Goal: Task Accomplishment & Management: Manage account settings

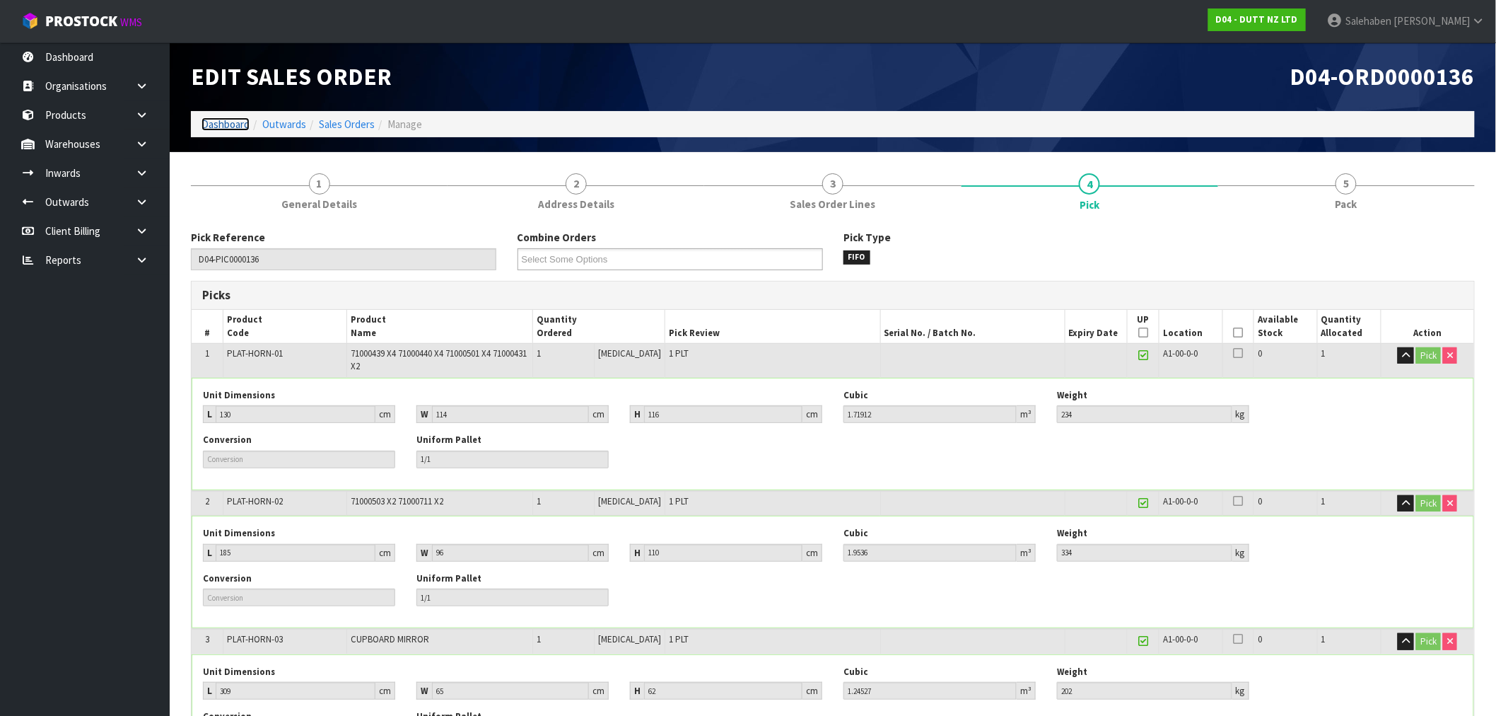
click at [225, 120] on link "Dashboard" at bounding box center [226, 123] width 48 height 13
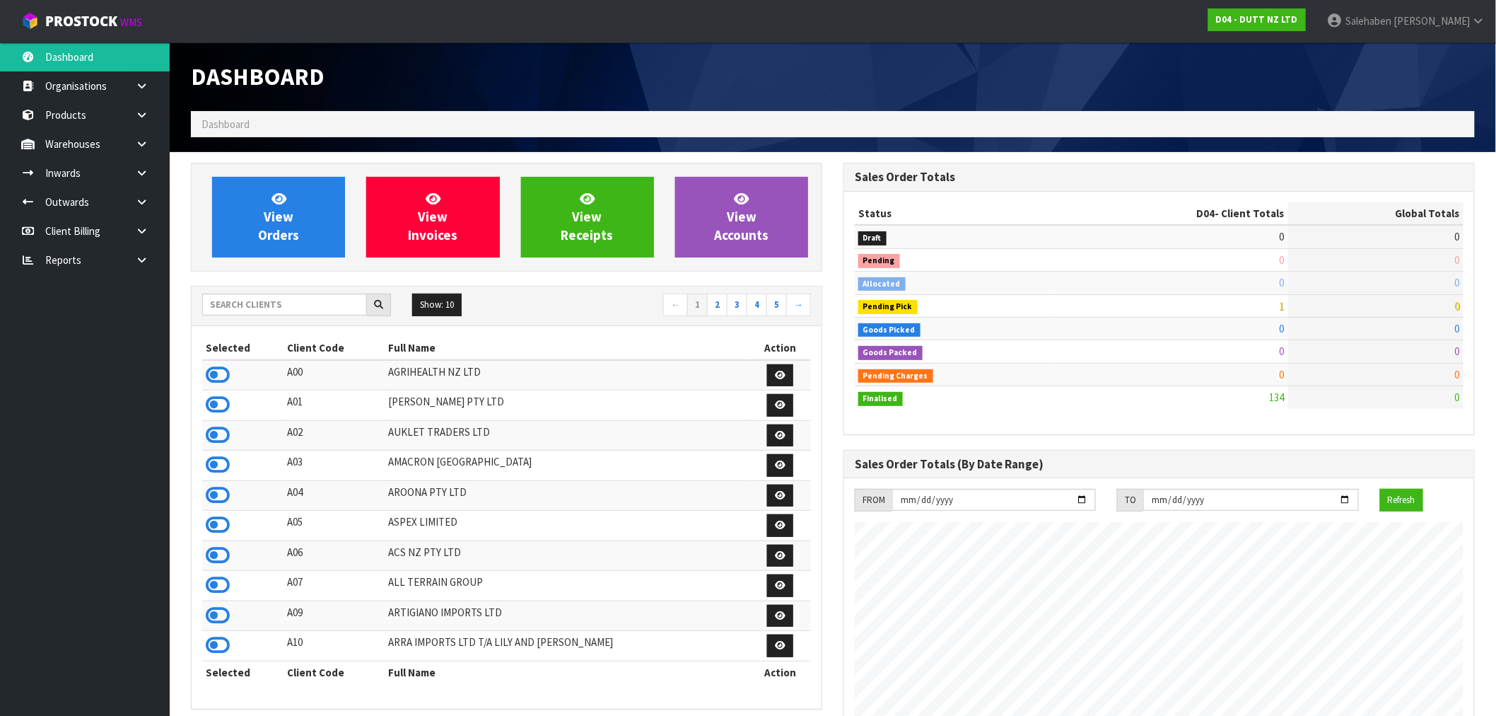
scroll to position [1049, 653]
click at [244, 304] on input "text" at bounding box center [284, 304] width 165 height 22
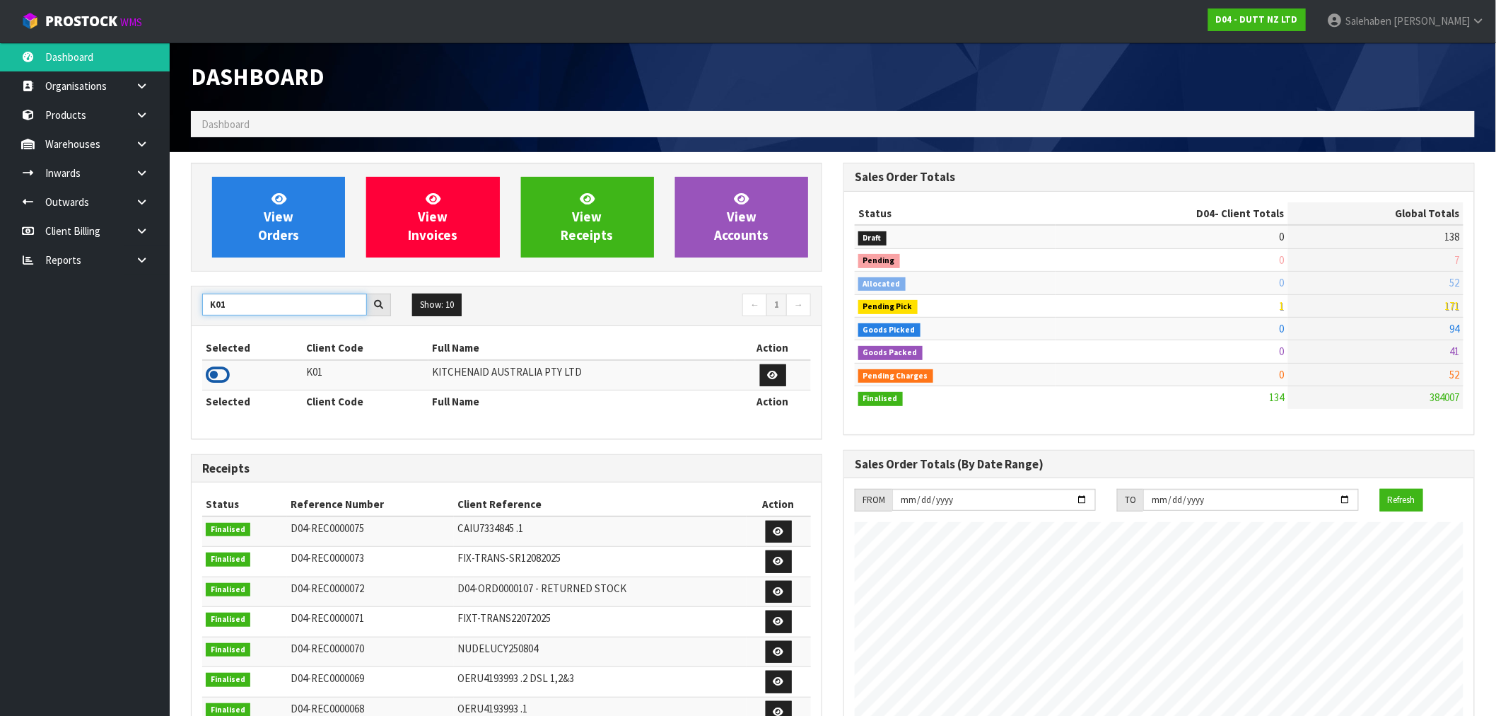
type input "K01"
click at [222, 380] on icon at bounding box center [218, 374] width 24 height 21
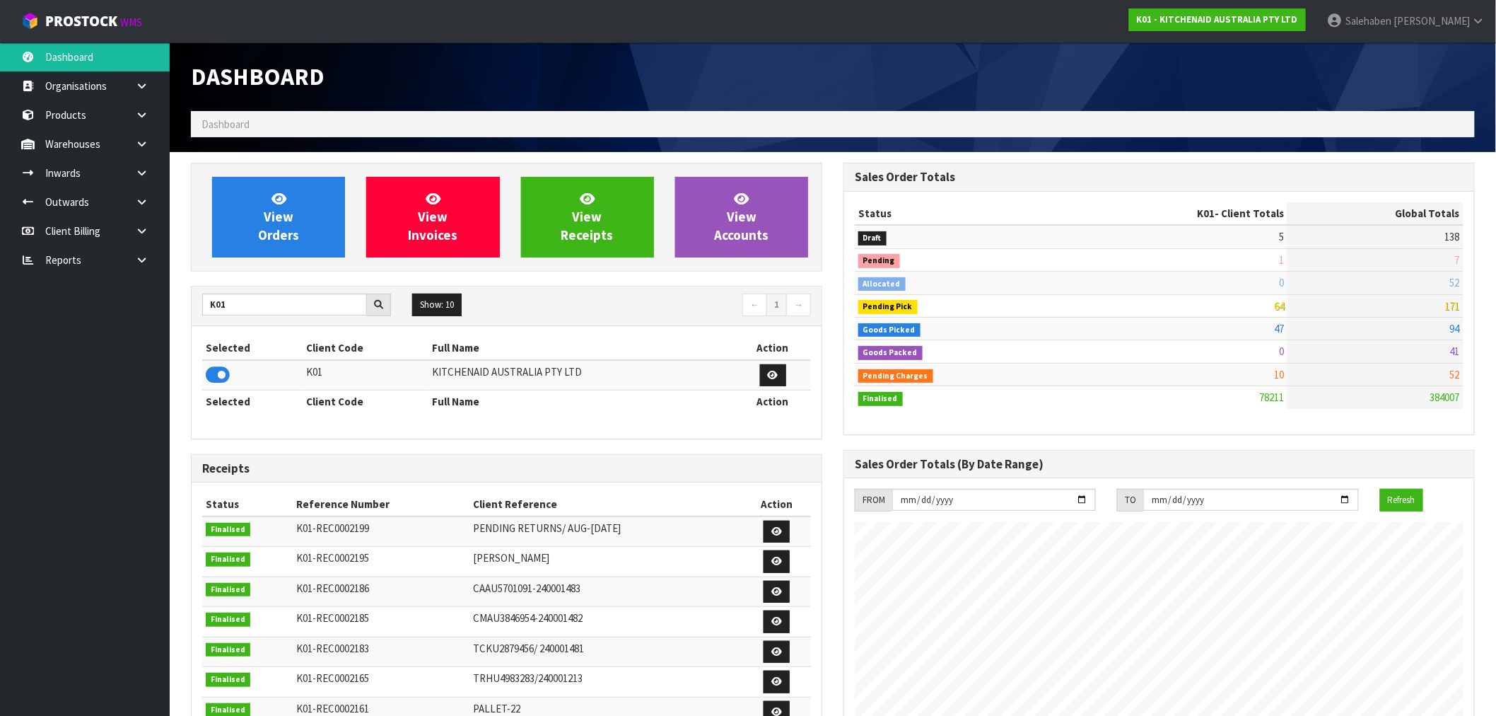
scroll to position [1071, 653]
click at [294, 207] on link "View Orders" at bounding box center [278, 217] width 133 height 81
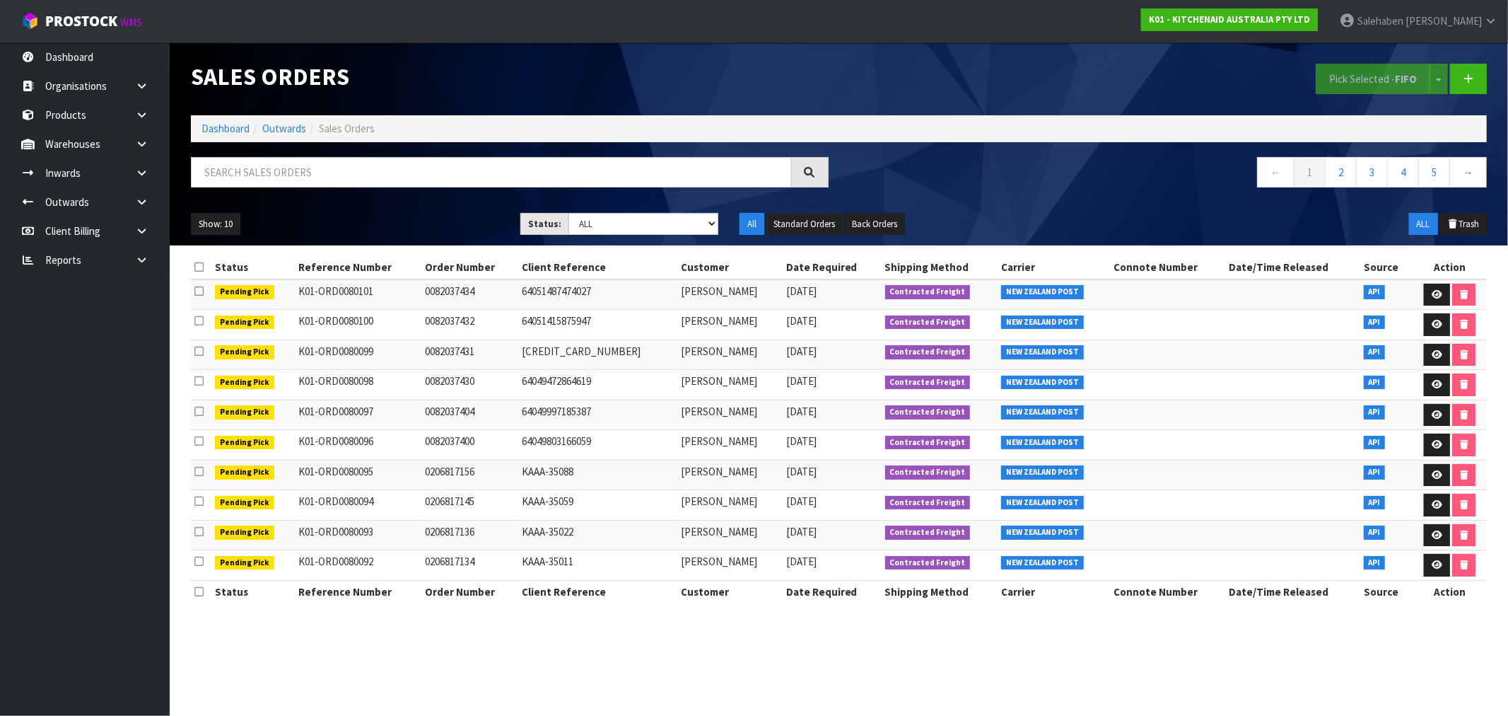
click at [426, 156] on div "Sales Orders Pick Selected - FIFO Split button! FIFO - First In First Out FEFO …" at bounding box center [839, 143] width 1318 height 203
click at [456, 164] on input "text" at bounding box center [491, 172] width 601 height 30
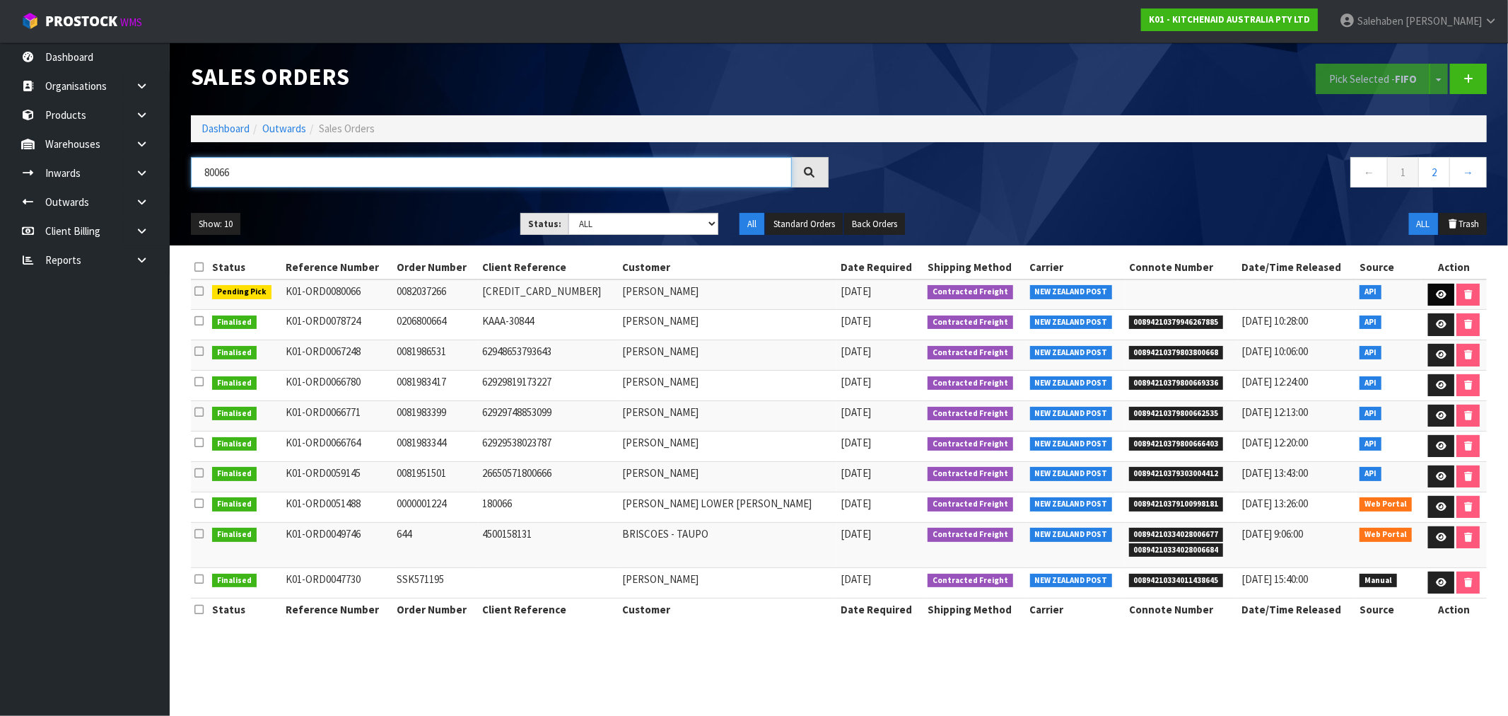
type input "80066"
click at [1438, 297] on icon at bounding box center [1441, 294] width 11 height 9
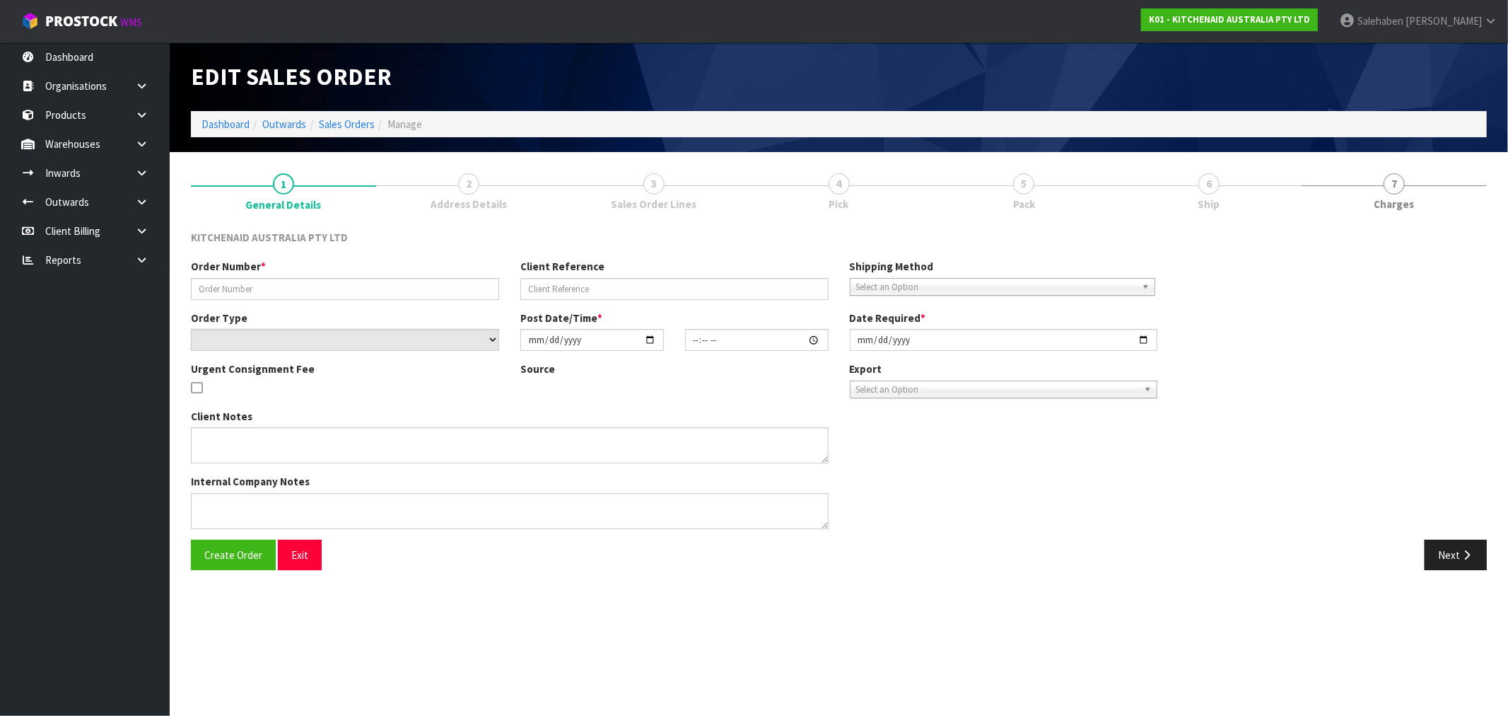
type input "0082037266"
type input "[CREDIT_CARD_NUMBER]"
select select "number:0"
type input "[DATE]"
type input "20:41:09.000"
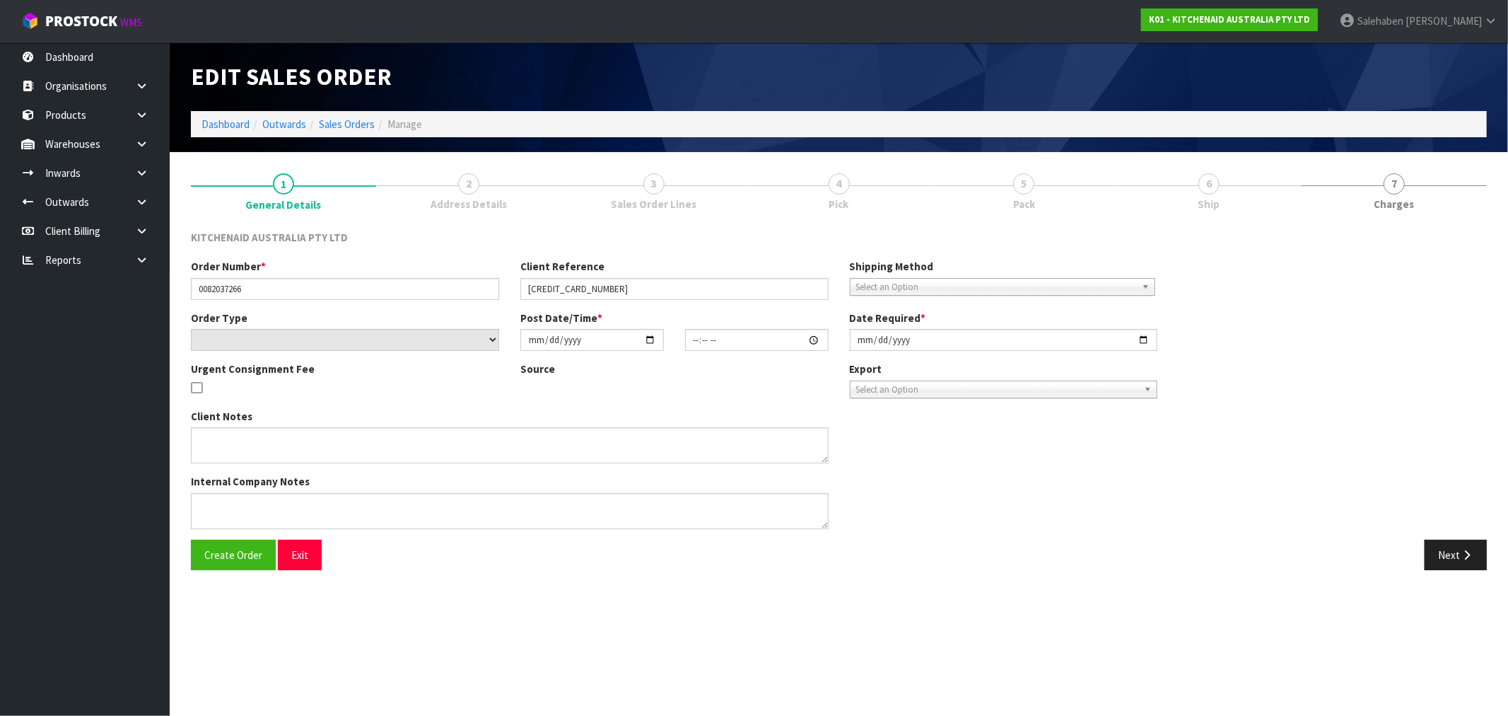
type input "[DATE]"
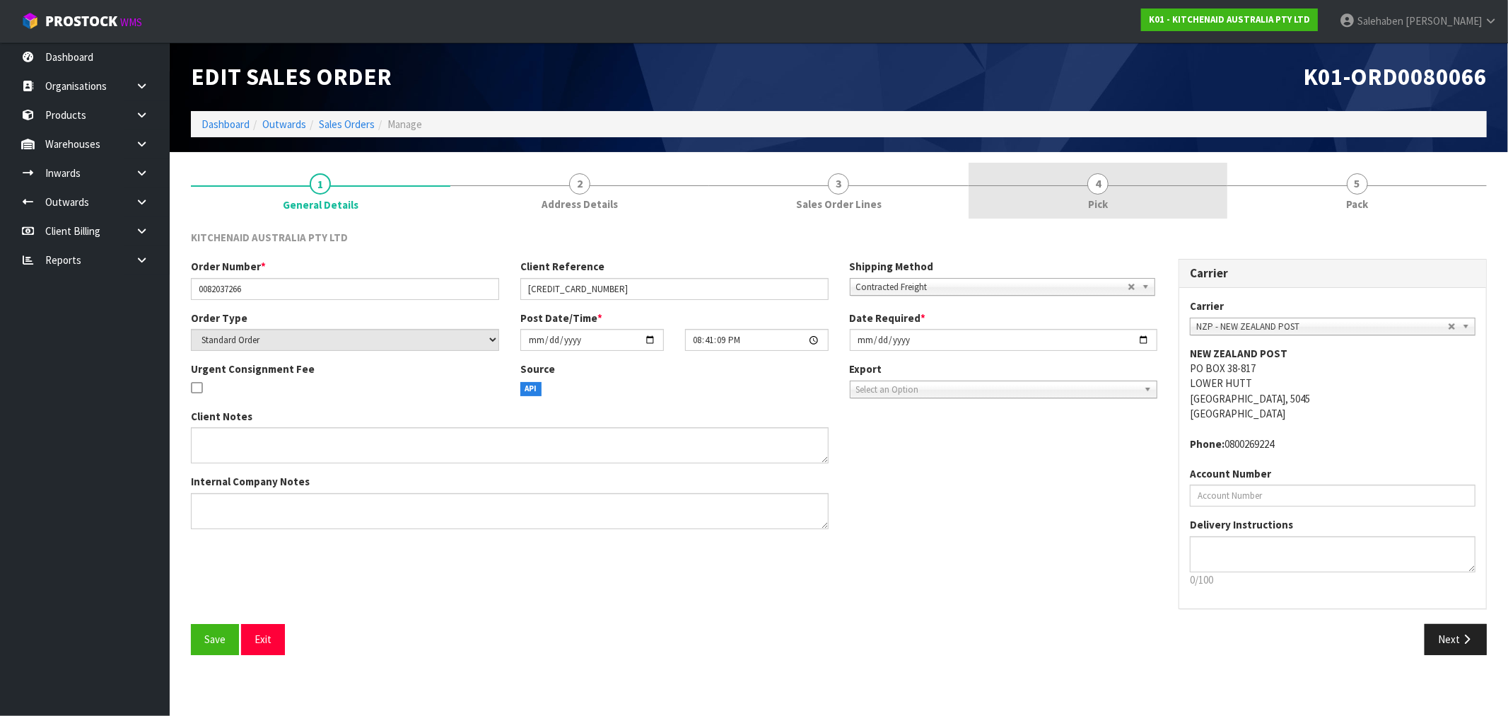
click at [1101, 197] on span "Pick" at bounding box center [1098, 204] width 20 height 15
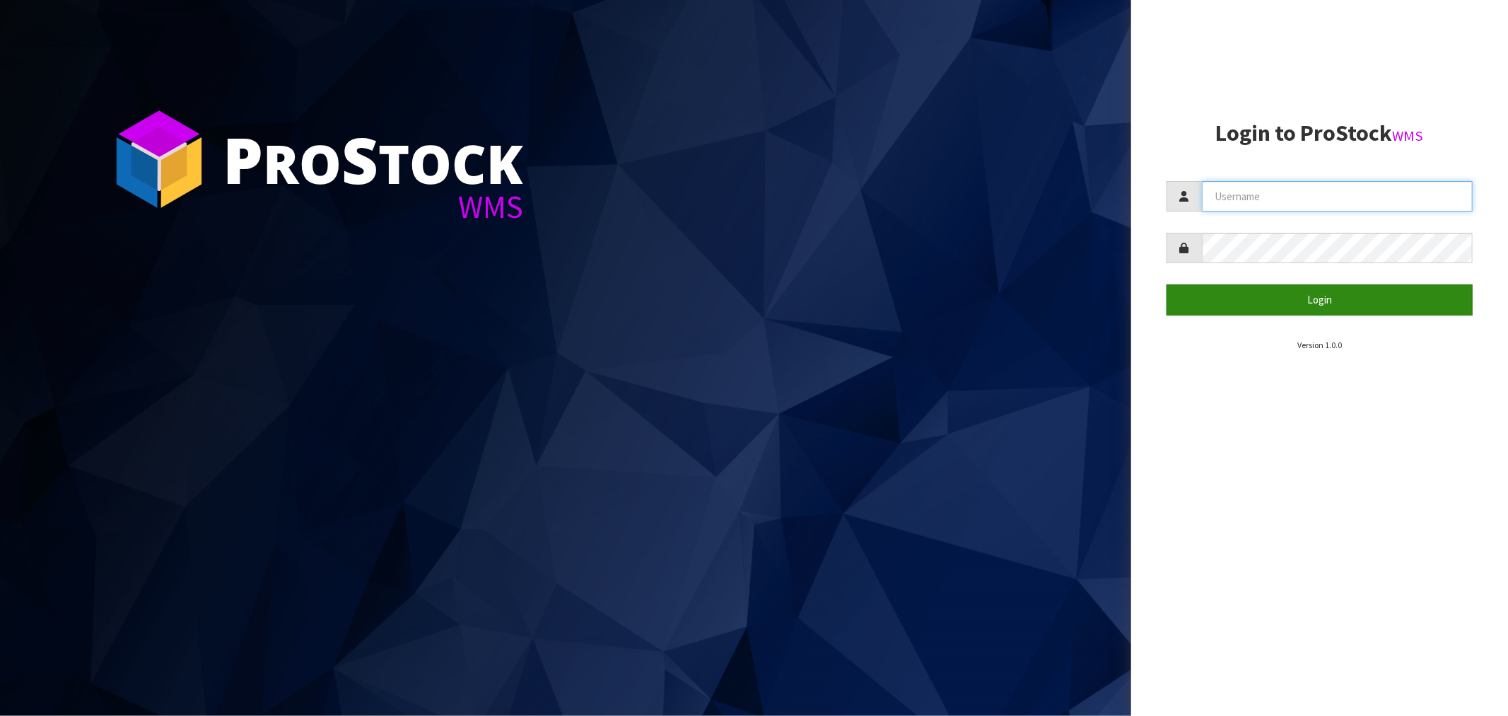
type input "[EMAIL_ADDRESS][DOMAIN_NAME]"
click at [1319, 303] on button "Login" at bounding box center [1320, 299] width 306 height 30
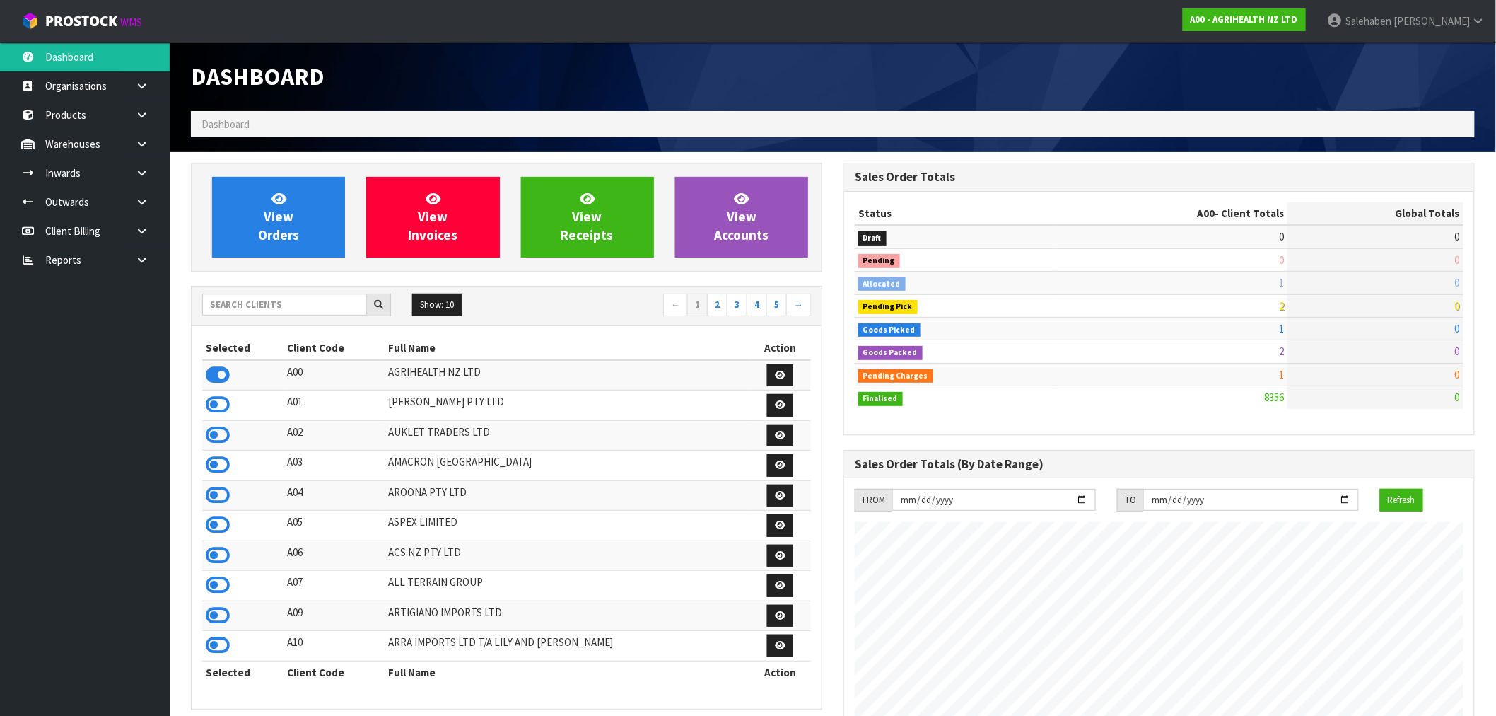
scroll to position [1071, 653]
click at [271, 313] on input "text" at bounding box center [284, 304] width 165 height 22
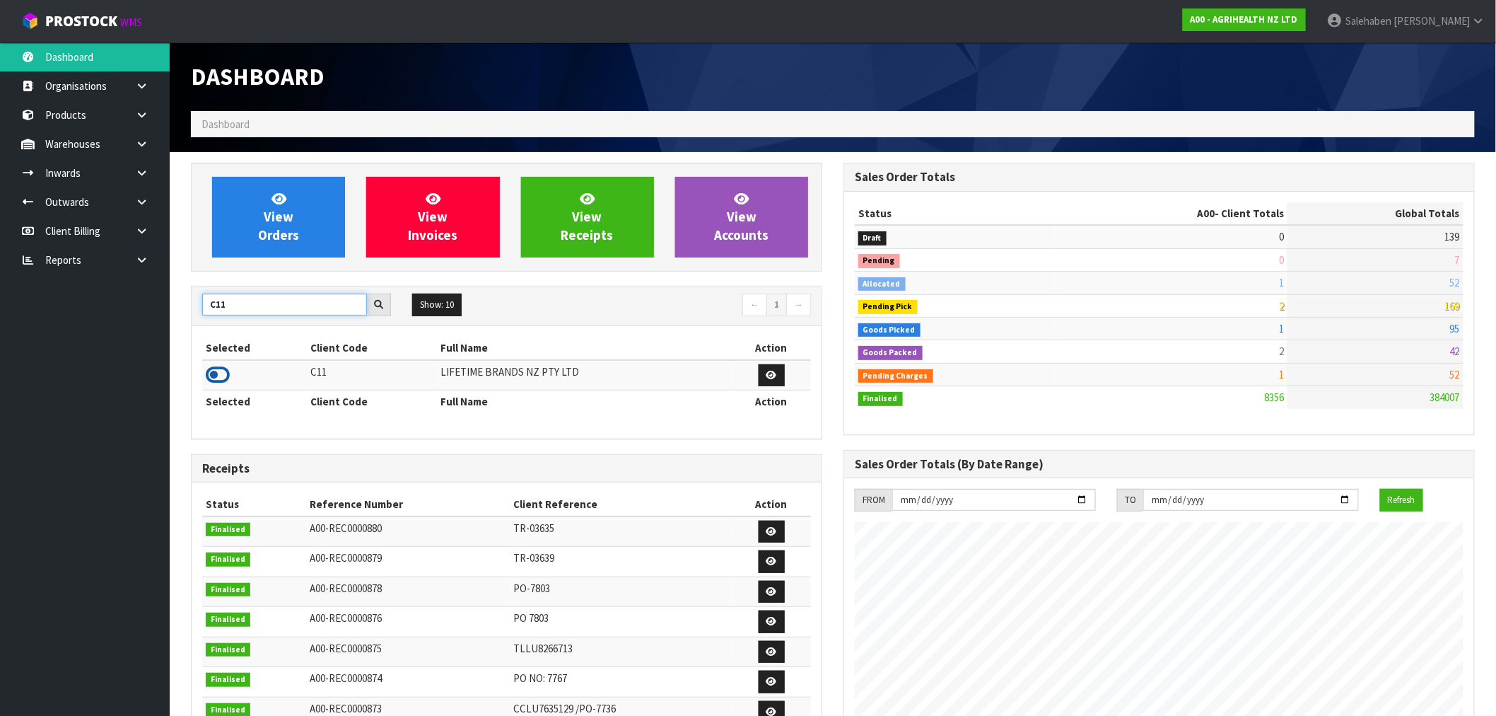
type input "C11"
click at [219, 380] on icon at bounding box center [218, 374] width 24 height 21
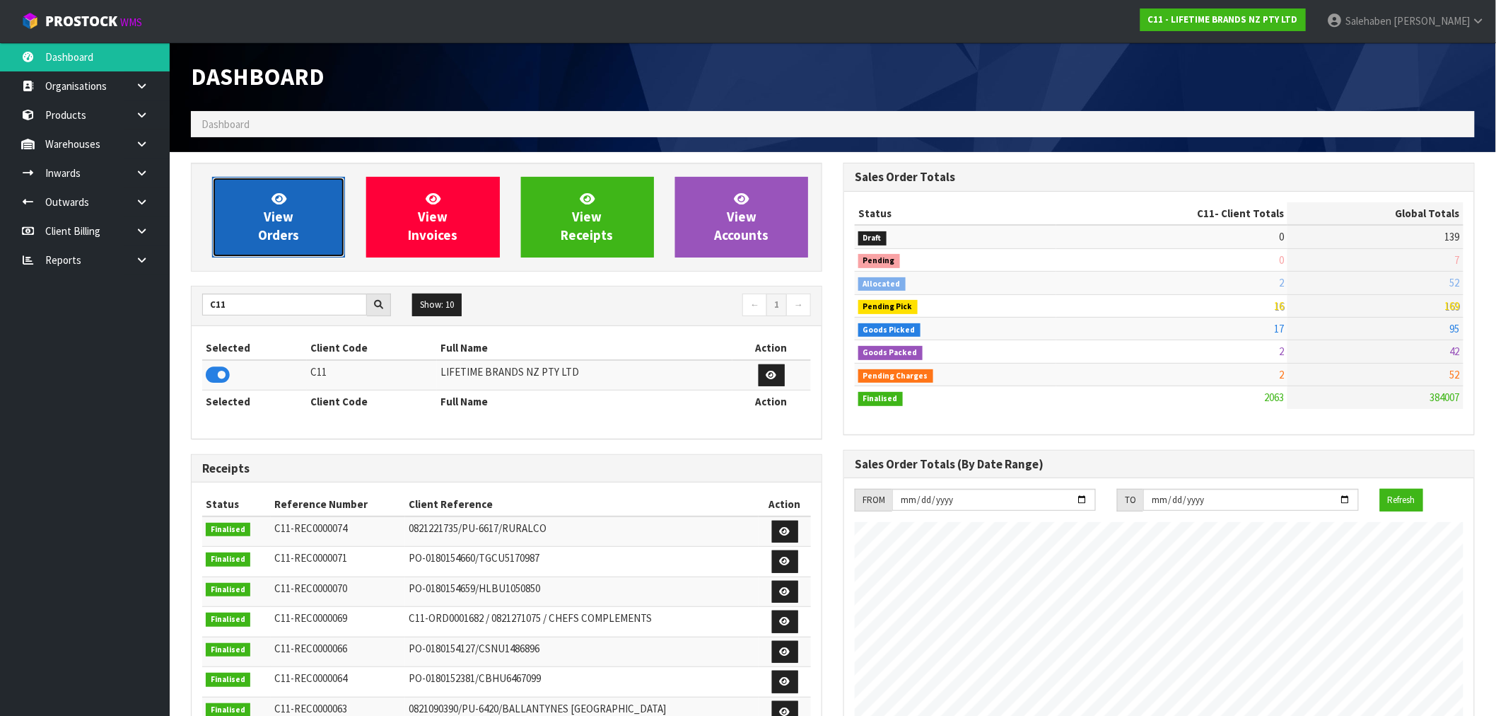
click at [284, 240] on span "View Orders" at bounding box center [278, 216] width 41 height 53
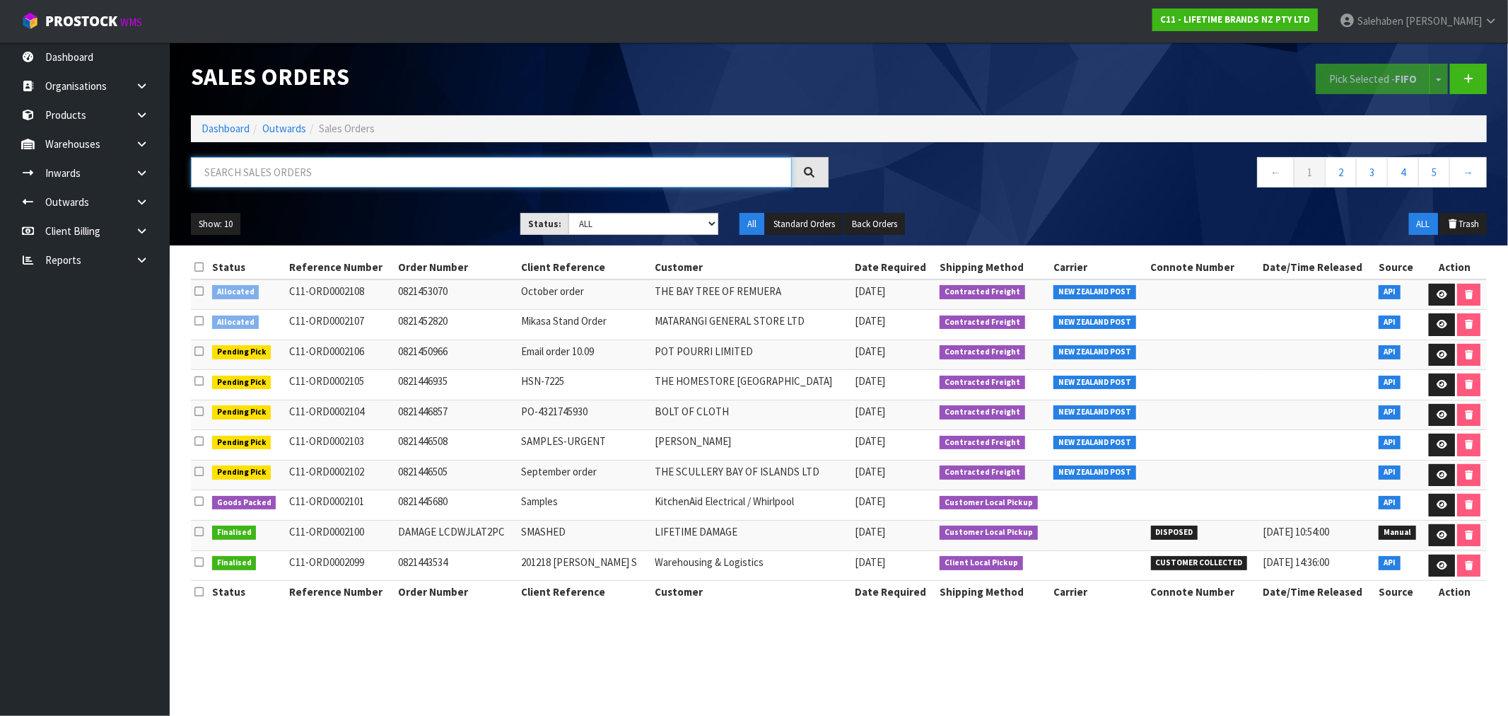
click at [518, 172] on input "text" at bounding box center [491, 172] width 601 height 30
type input "2103"
